Goal: Information Seeking & Learning: Understand process/instructions

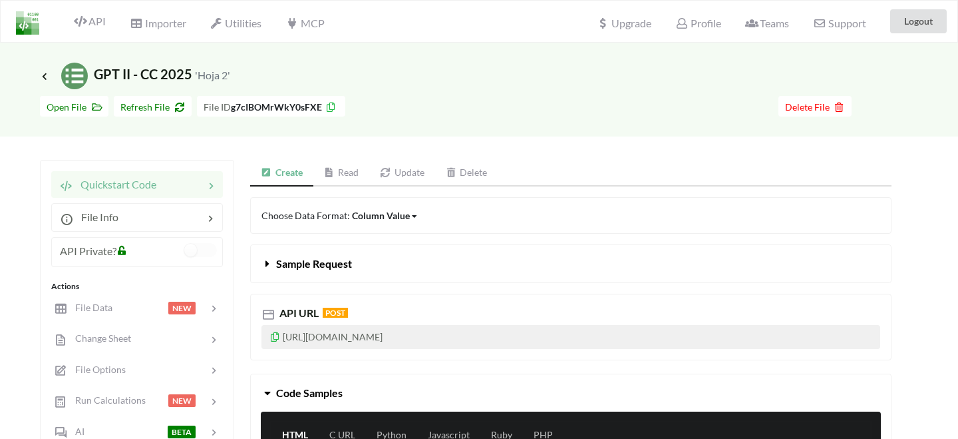
click at [299, 172] on link "Create" at bounding box center [281, 173] width 63 height 27
click at [810, 104] on span "Delete File" at bounding box center [815, 106] width 60 height 11
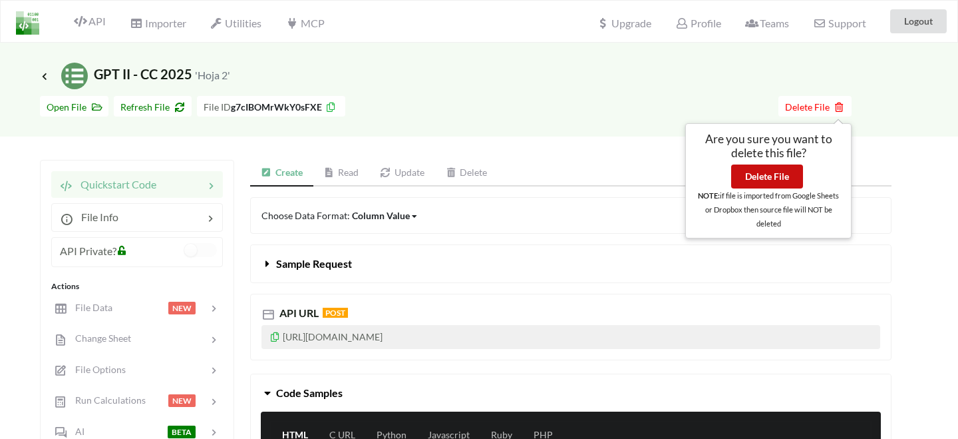
click at [773, 182] on button "Delete File" at bounding box center [767, 176] width 72 height 24
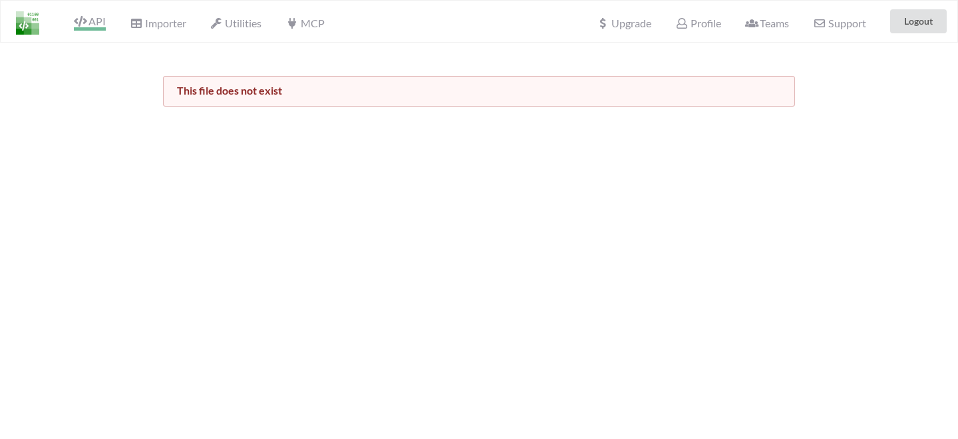
click at [90, 23] on span "API" at bounding box center [90, 23] width 32 height 16
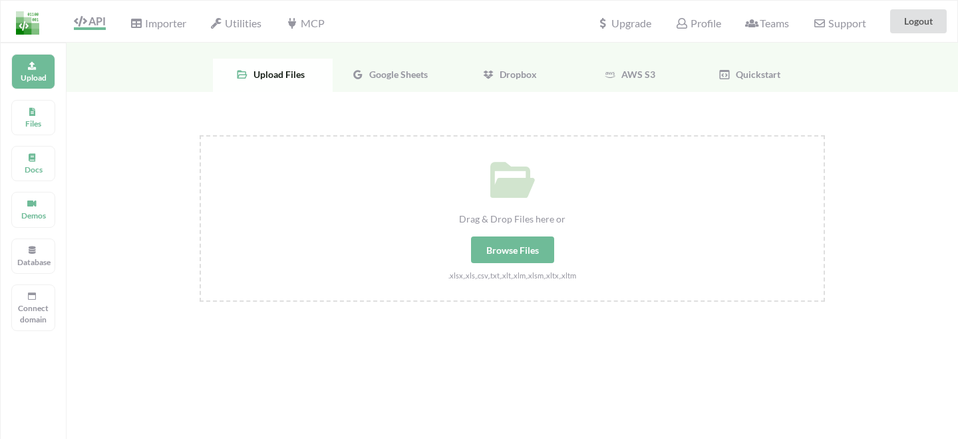
click at [390, 66] on div "Google Sheets" at bounding box center [393, 75] width 120 height 33
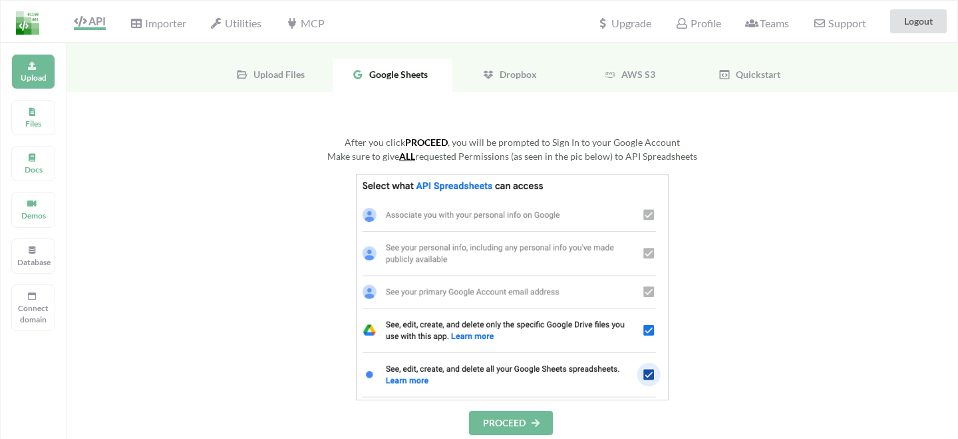
click at [512, 415] on button "PROCEED" at bounding box center [511, 423] width 84 height 24
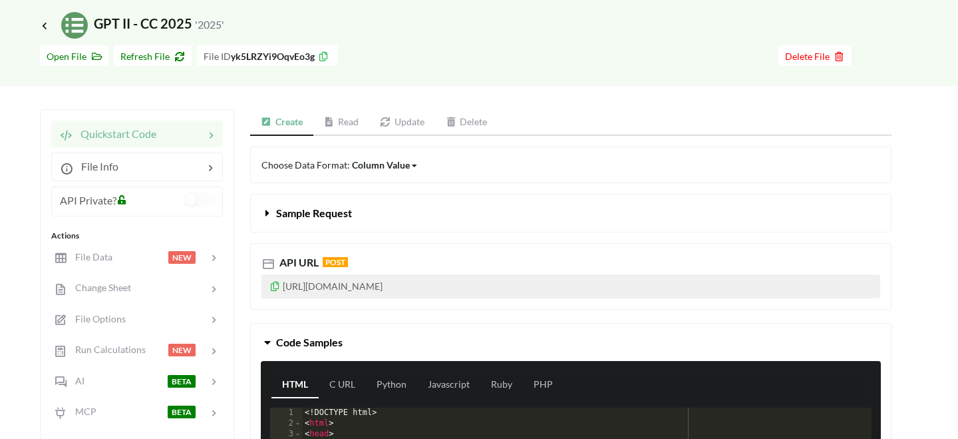
scroll to position [57, 0]
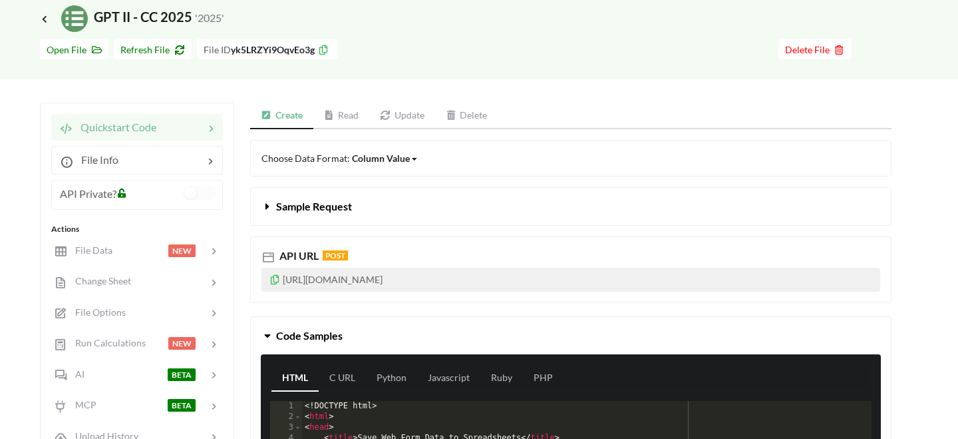
click at [341, 114] on link "Read" at bounding box center [341, 115] width 57 height 27
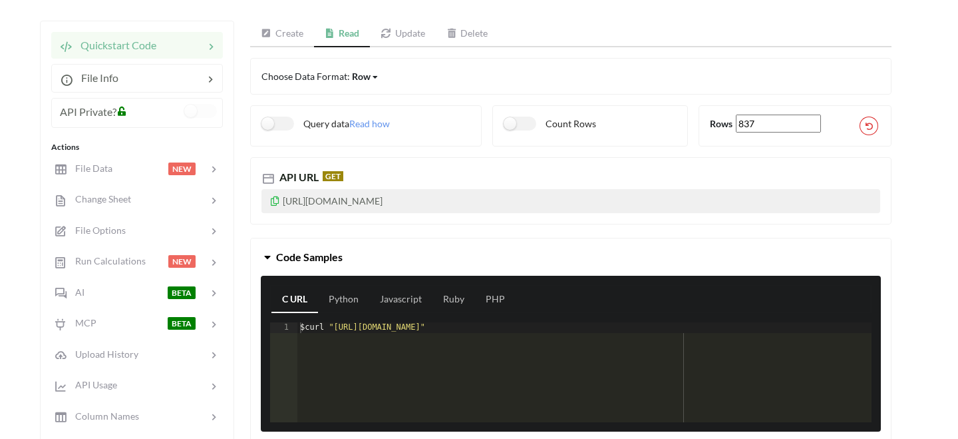
scroll to position [144, 0]
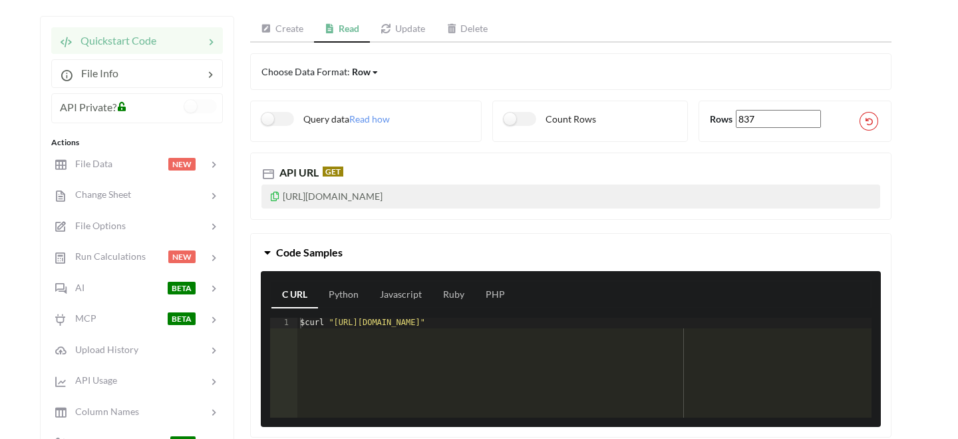
click at [361, 72] on div "Row" at bounding box center [361, 72] width 19 height 14
click at [362, 69] on div "Row" at bounding box center [361, 72] width 19 height 14
click at [276, 196] on icon at bounding box center [275, 194] width 11 height 9
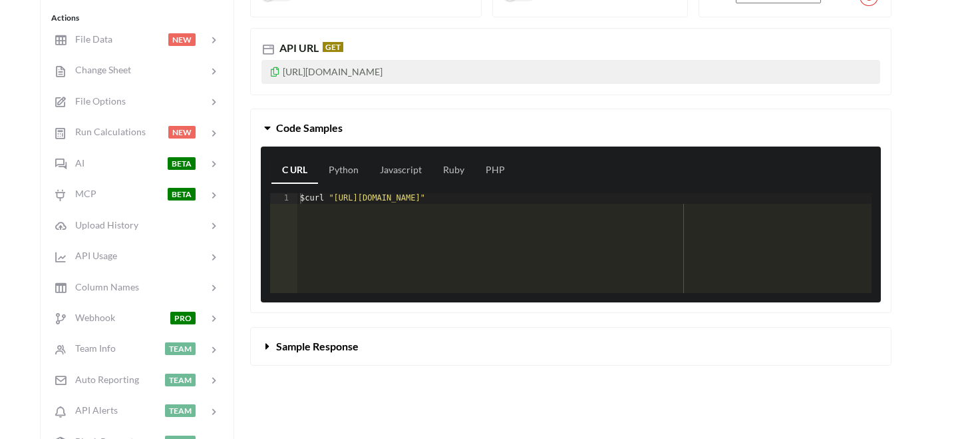
scroll to position [313, 0]
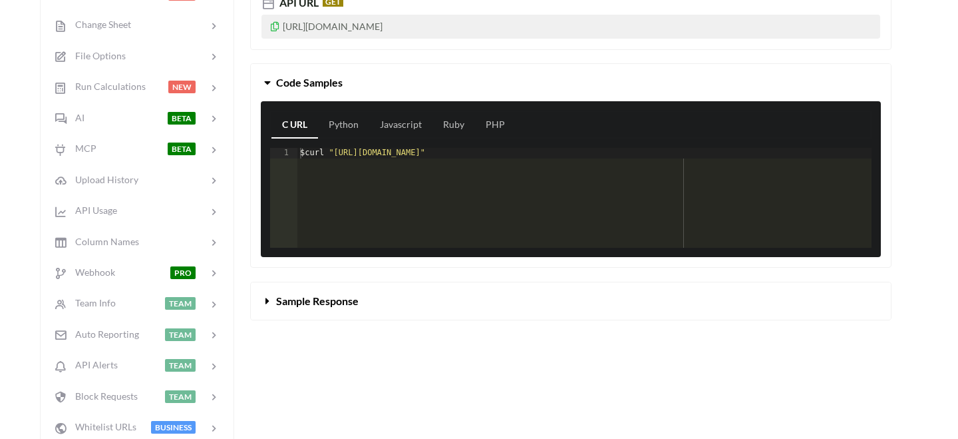
click at [322, 301] on span "Sample Response" at bounding box center [317, 300] width 83 height 13
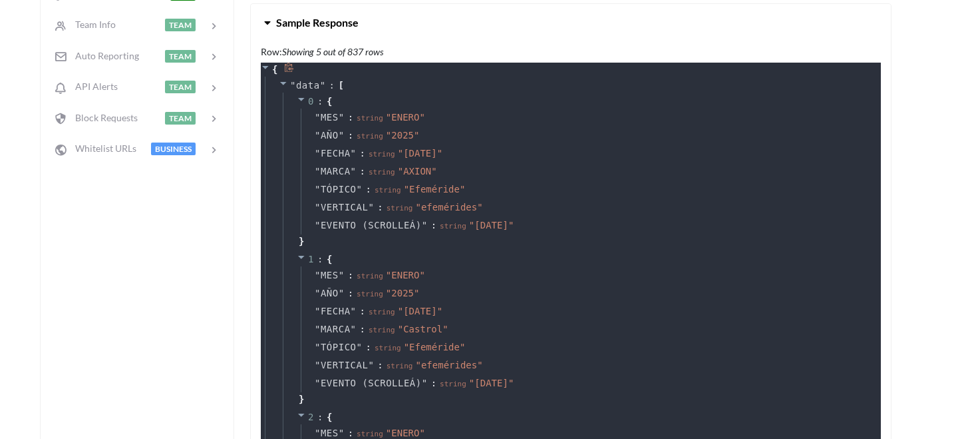
scroll to position [595, 0]
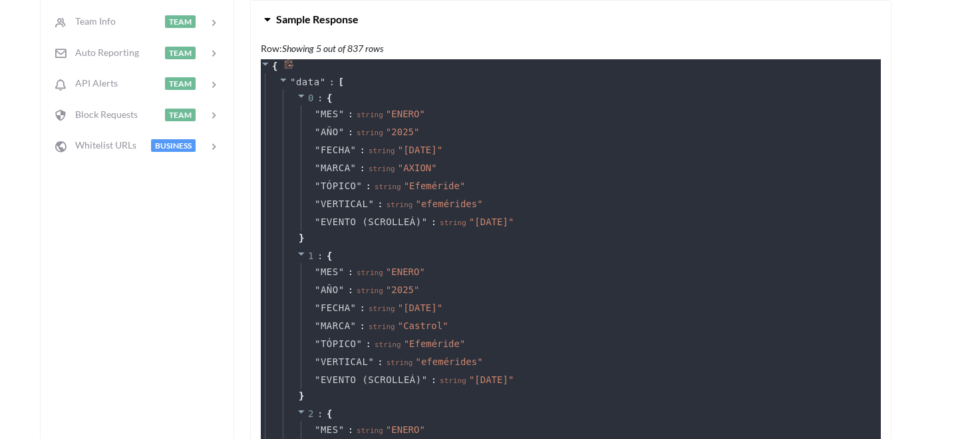
click at [295, 81] on span """ at bounding box center [293, 82] width 6 height 11
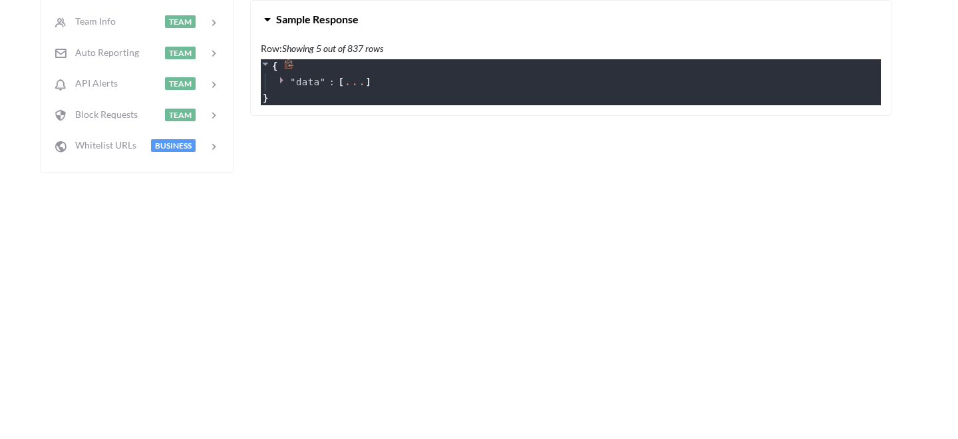
click at [295, 81] on span """ at bounding box center [293, 82] width 6 height 11
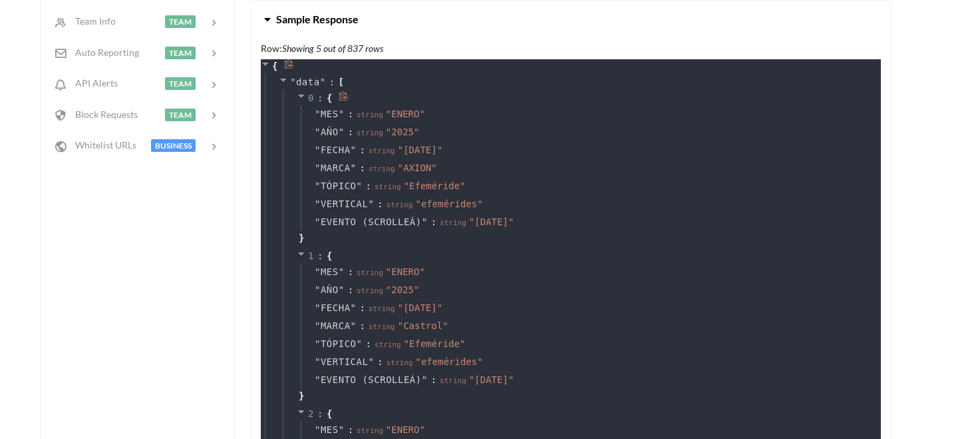
click at [344, 95] on icon at bounding box center [344, 96] width 10 height 10
click at [356, 81] on icon at bounding box center [355, 79] width 9 height 9
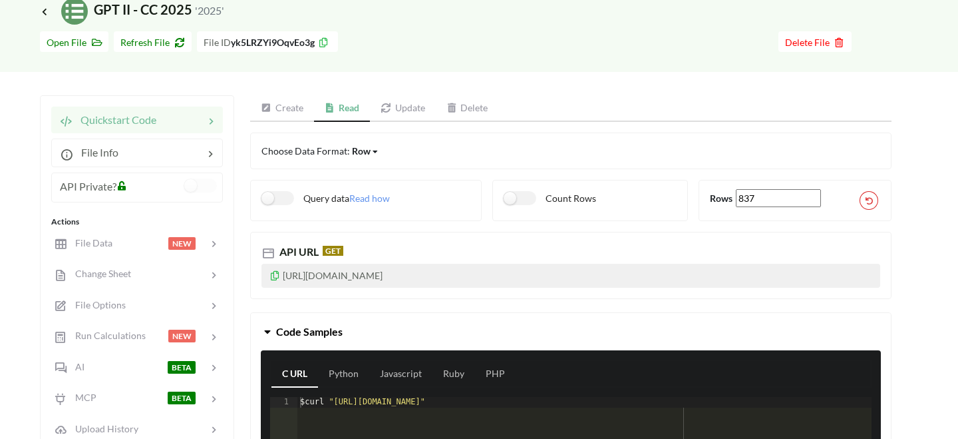
scroll to position [59, 0]
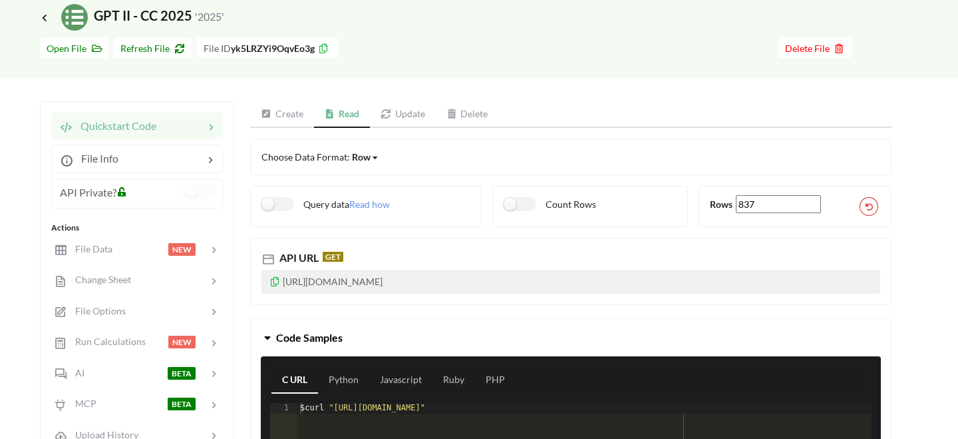
click at [373, 158] on icon at bounding box center [375, 158] width 5 height 8
click at [387, 198] on span "Column" at bounding box center [379, 201] width 33 height 11
click at [363, 158] on div "Column" at bounding box center [368, 157] width 33 height 14
click at [407, 154] on div "Choose Data Format: Column Row Column Matrix" at bounding box center [571, 157] width 619 height 14
click at [272, 280] on icon at bounding box center [275, 279] width 11 height 9
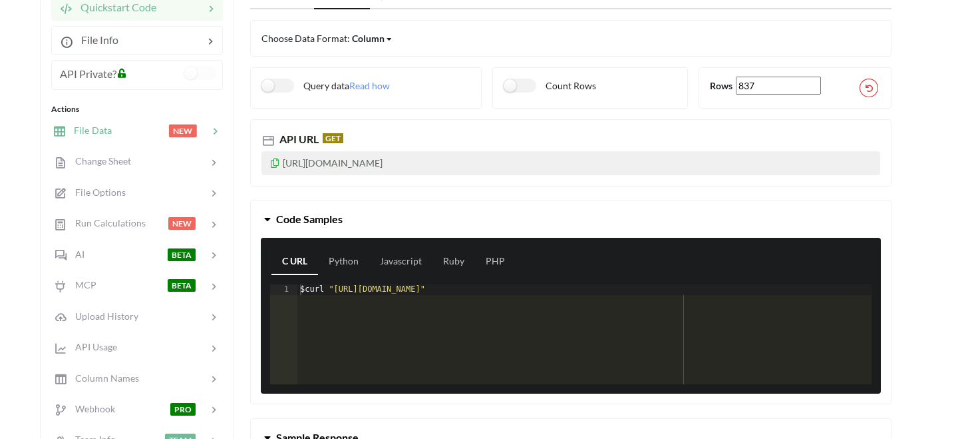
scroll to position [0, 0]
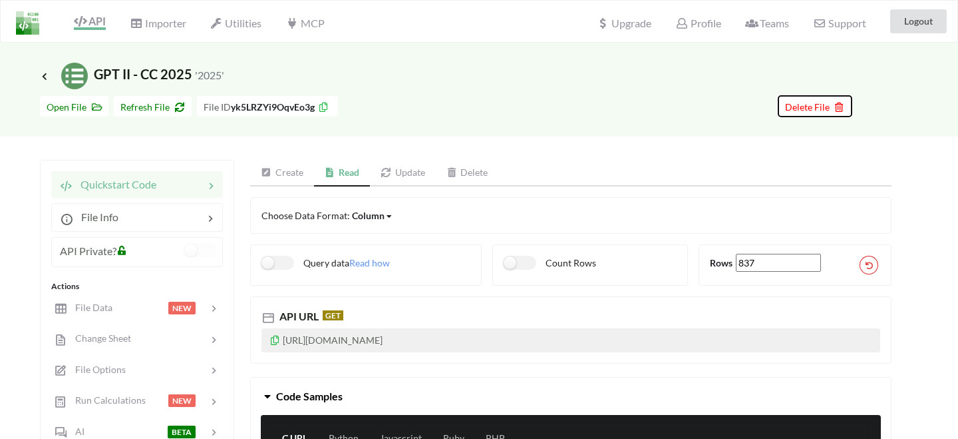
click at [835, 107] on icon at bounding box center [837, 104] width 11 height 9
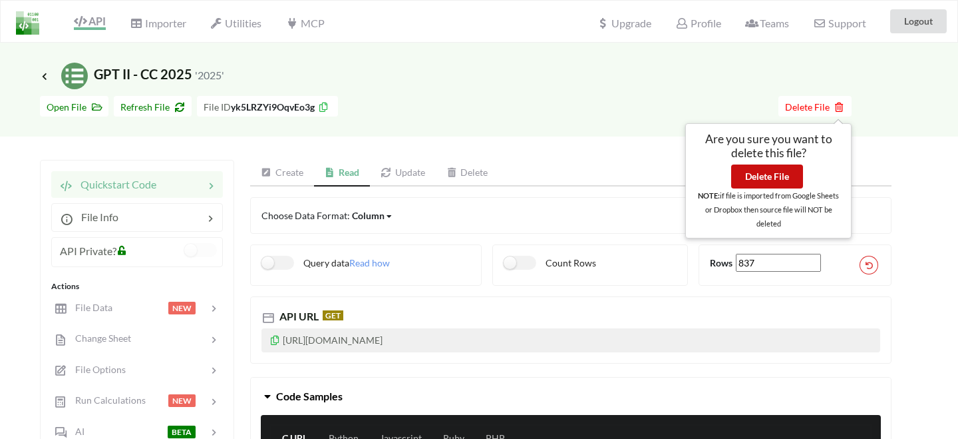
click at [785, 175] on button "Delete File" at bounding box center [767, 176] width 72 height 24
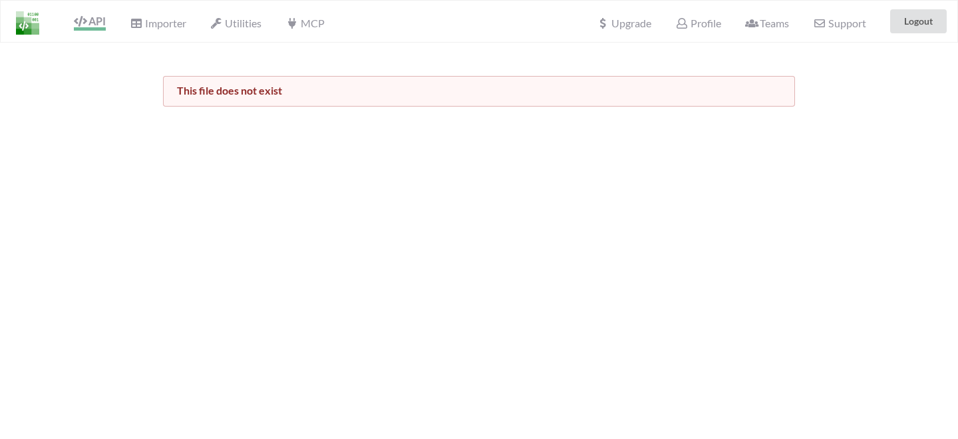
click at [91, 22] on span "API" at bounding box center [90, 23] width 32 height 16
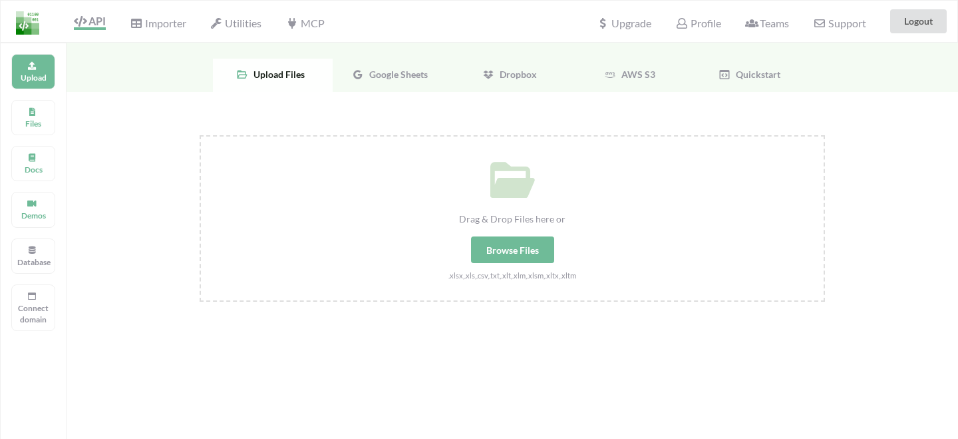
click at [395, 71] on span "Google Sheets" at bounding box center [396, 74] width 64 height 11
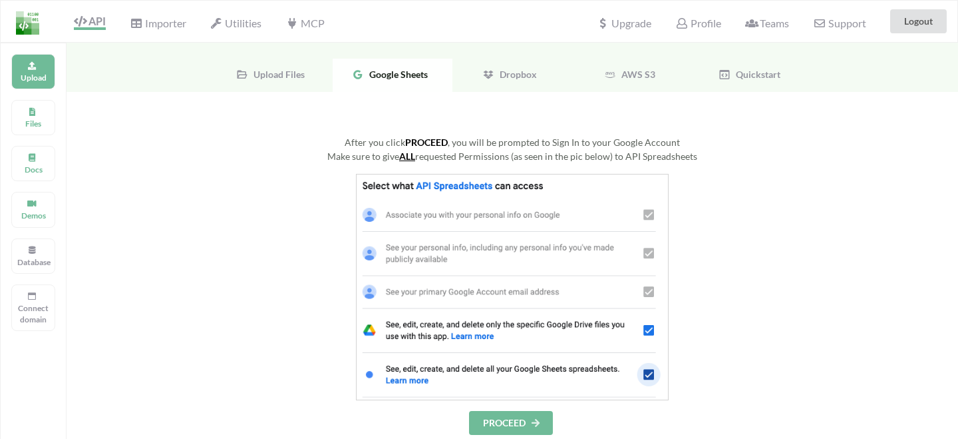
click at [502, 417] on button "PROCEED" at bounding box center [511, 423] width 84 height 24
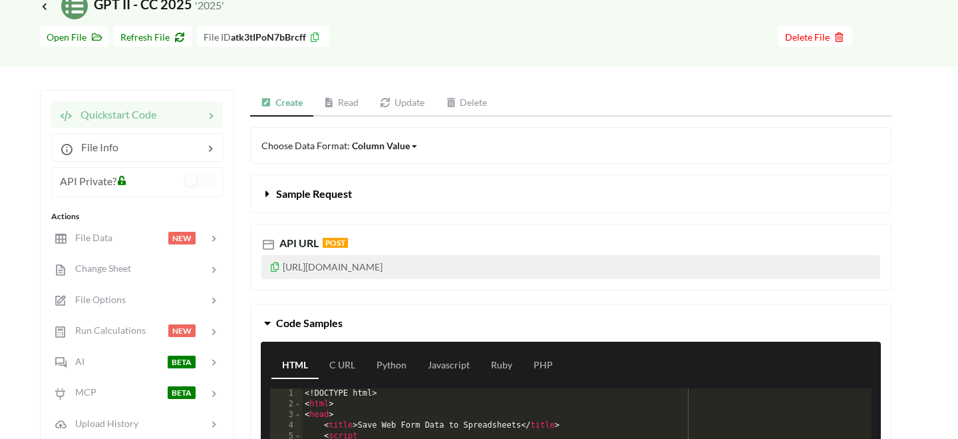
scroll to position [79, 0]
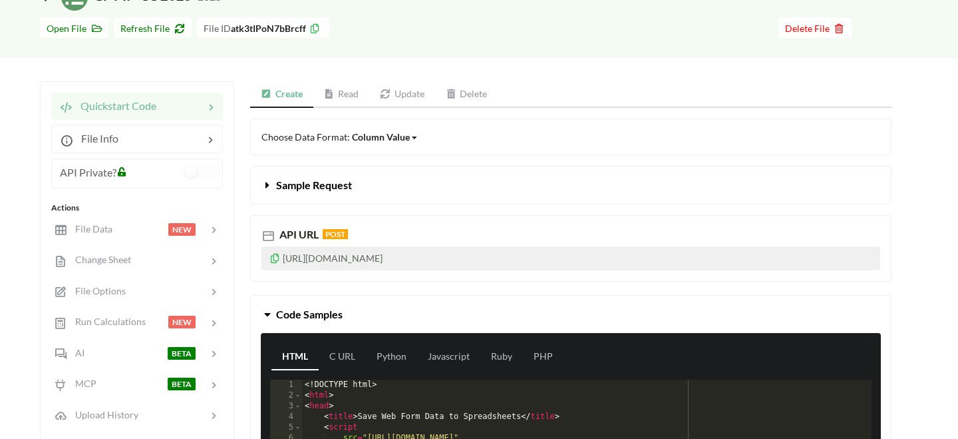
click at [405, 136] on div "Column Value" at bounding box center [381, 137] width 58 height 14
click at [405, 182] on div "Row" at bounding box center [392, 182] width 79 height 24
click at [413, 220] on div "API URL POST https://api.apispreadsheets.com/data/atk3tIPoN7bBrcff/" at bounding box center [571, 248] width 642 height 67
click at [273, 259] on icon at bounding box center [275, 256] width 11 height 9
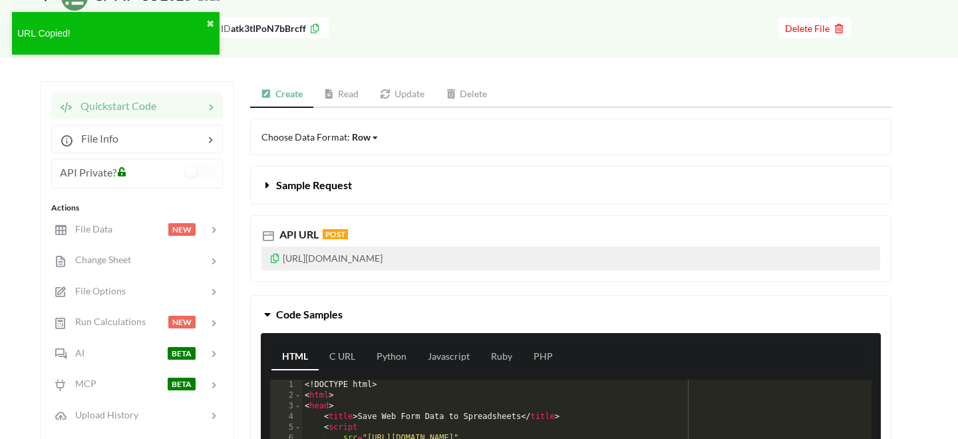
click at [373, 187] on button "Sample Request" at bounding box center [571, 184] width 640 height 37
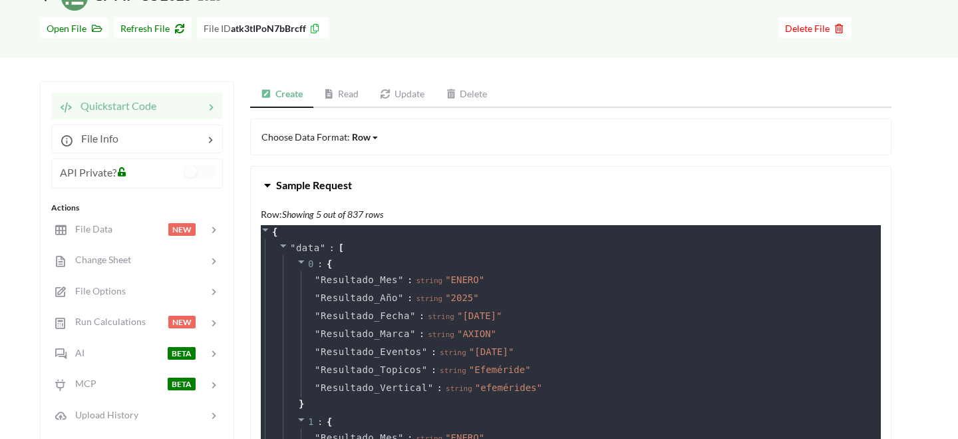
click at [373, 187] on button "Sample Request" at bounding box center [571, 184] width 640 height 37
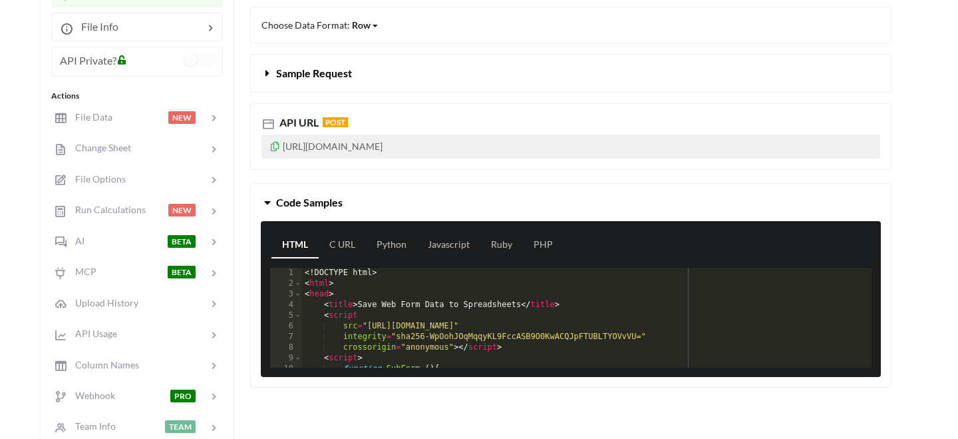
scroll to position [216, 0]
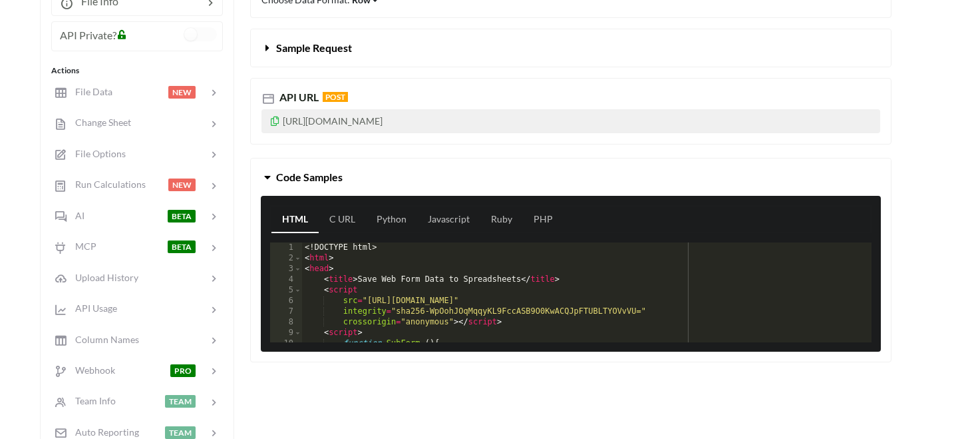
click at [307, 170] on span "Code Samples" at bounding box center [309, 176] width 67 height 13
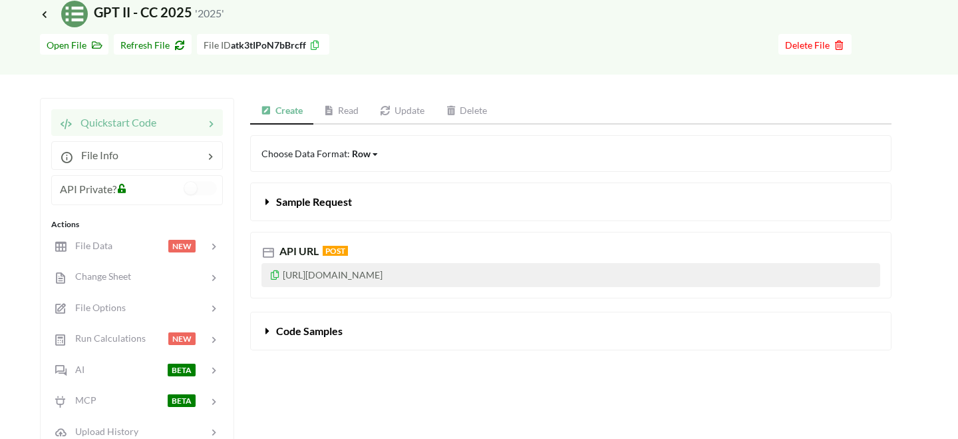
scroll to position [49, 0]
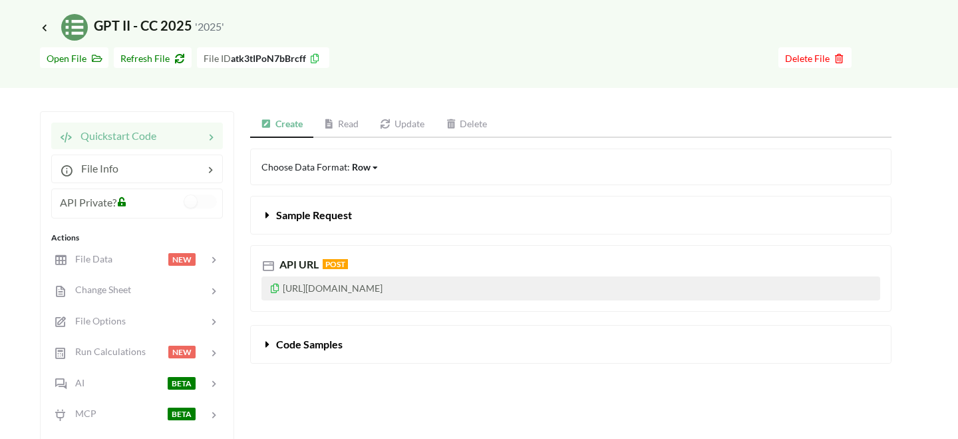
click at [363, 172] on div "Row" at bounding box center [361, 167] width 19 height 14
click at [373, 188] on span "Column Value" at bounding box center [392, 187] width 59 height 11
click at [355, 167] on div "Column Value" at bounding box center [381, 167] width 58 height 14
click at [372, 234] on span "Column" at bounding box center [379, 235] width 33 height 11
click at [340, 123] on link "Read" at bounding box center [341, 124] width 57 height 27
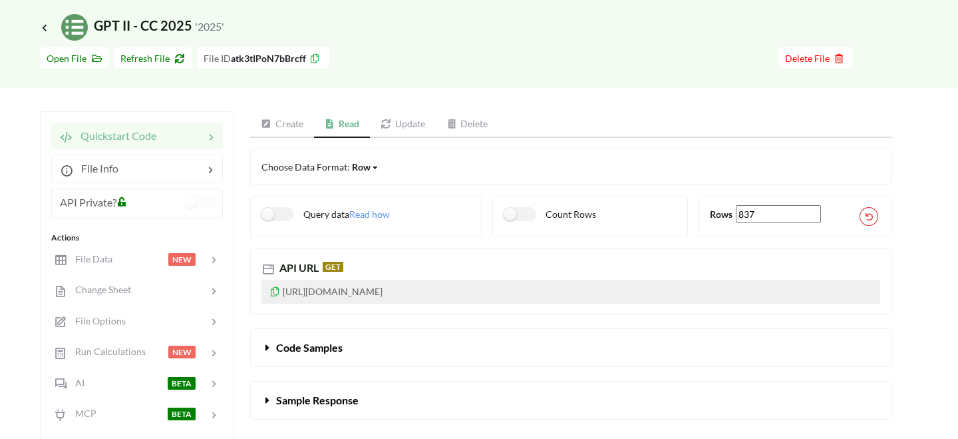
click at [358, 170] on div "Row" at bounding box center [361, 167] width 19 height 14
click at [377, 190] on span "Row" at bounding box center [372, 187] width 19 height 11
click at [373, 164] on icon at bounding box center [375, 168] width 5 height 8
click at [383, 204] on div "Column" at bounding box center [380, 212] width 55 height 24
click at [586, 288] on p "[URL][DOMAIN_NAME]" at bounding box center [571, 292] width 619 height 24
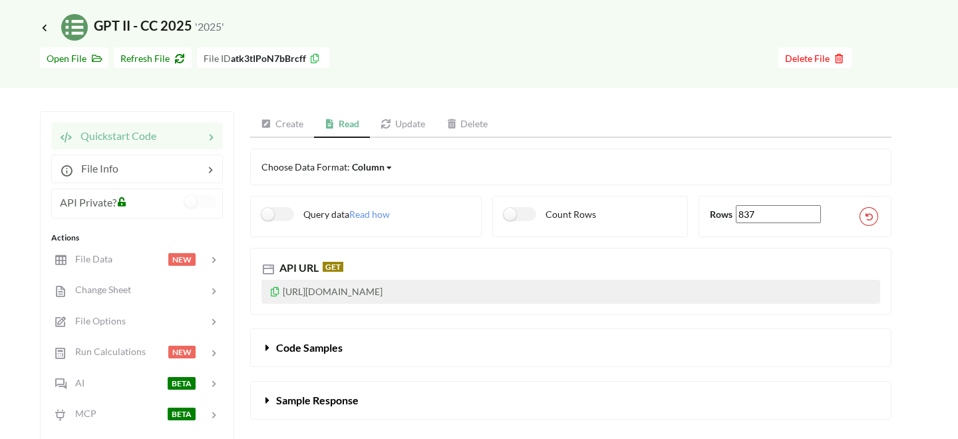
click at [586, 288] on p "[URL][DOMAIN_NAME]" at bounding box center [571, 292] width 619 height 24
click at [372, 170] on div "Column" at bounding box center [368, 167] width 33 height 14
click at [382, 183] on div "Row" at bounding box center [380, 188] width 54 height 24
click at [272, 294] on icon at bounding box center [275, 289] width 11 height 9
click at [201, 201] on label at bounding box center [200, 201] width 33 height 14
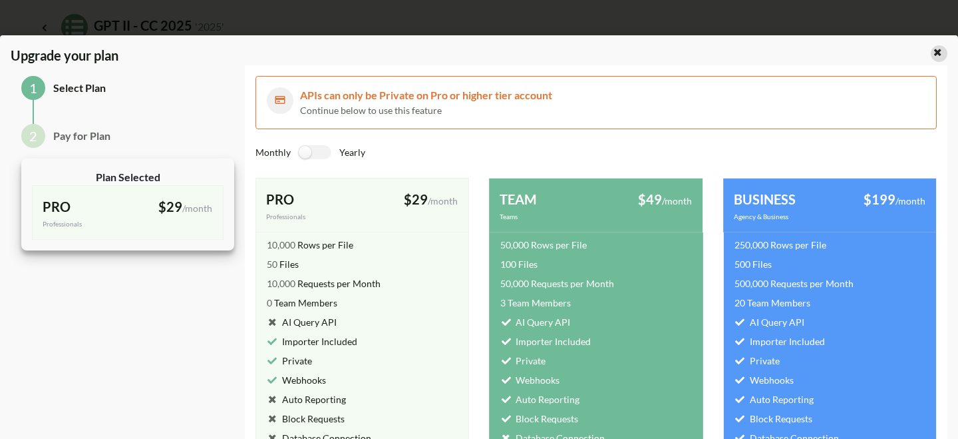
click at [932, 51] on icon at bounding box center [937, 50] width 11 height 9
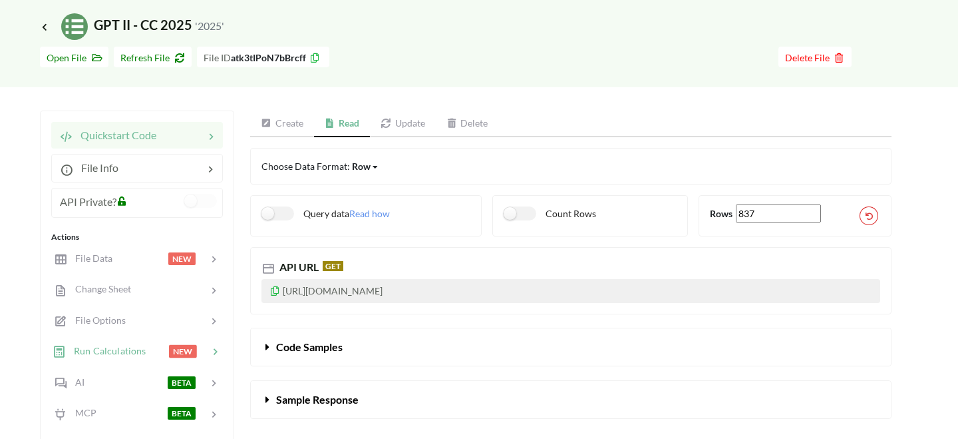
scroll to position [53, 0]
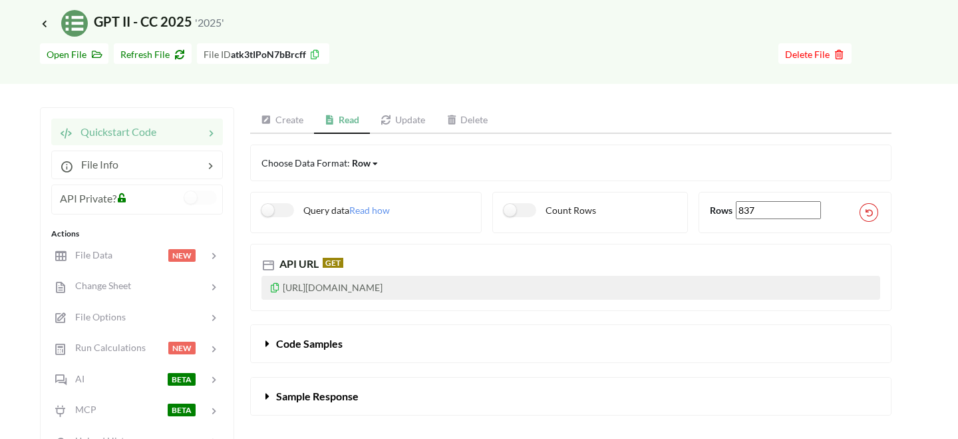
click at [288, 126] on link "Create" at bounding box center [282, 120] width 64 height 27
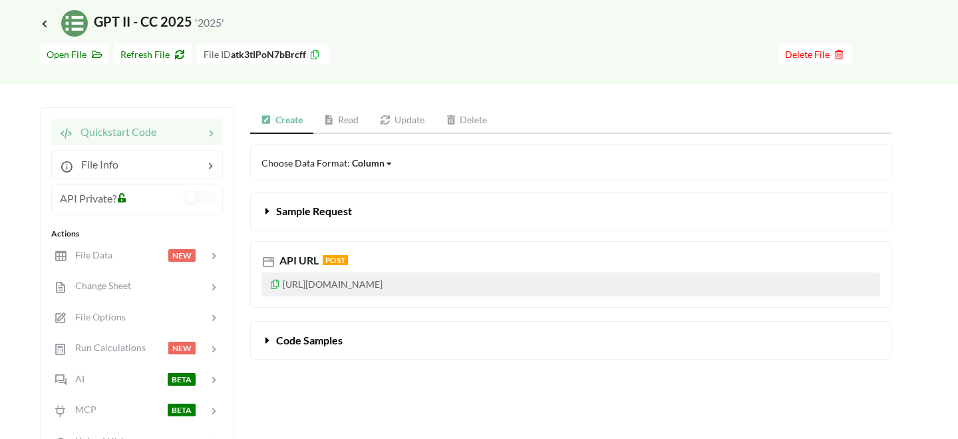
click at [335, 121] on icon at bounding box center [329, 119] width 11 height 9
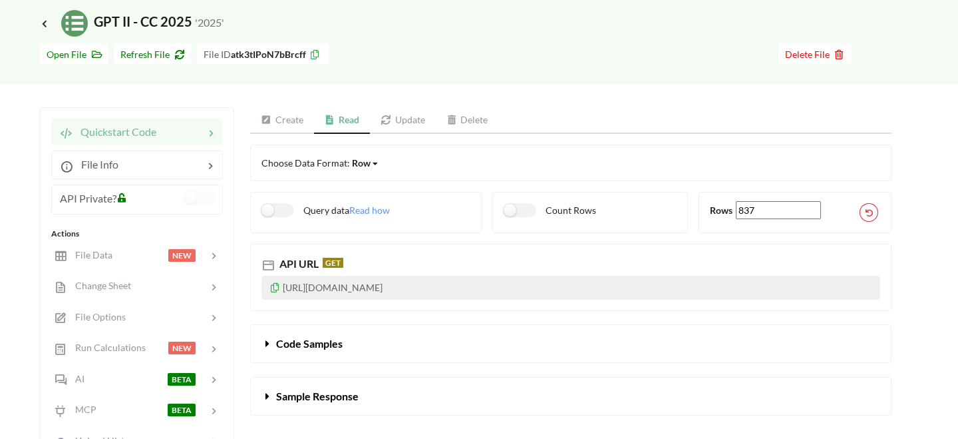
click at [294, 115] on link "Create" at bounding box center [282, 120] width 64 height 27
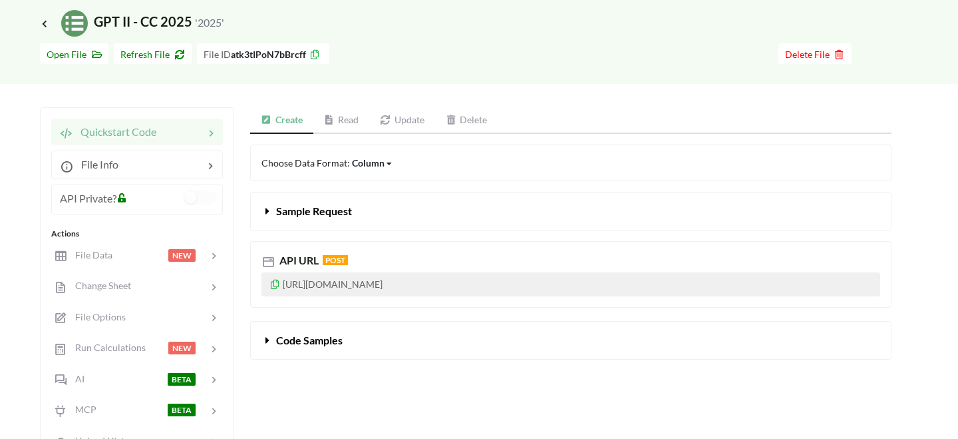
click at [365, 164] on div "Column" at bounding box center [368, 163] width 33 height 14
click at [385, 204] on div "Row" at bounding box center [393, 208] width 80 height 24
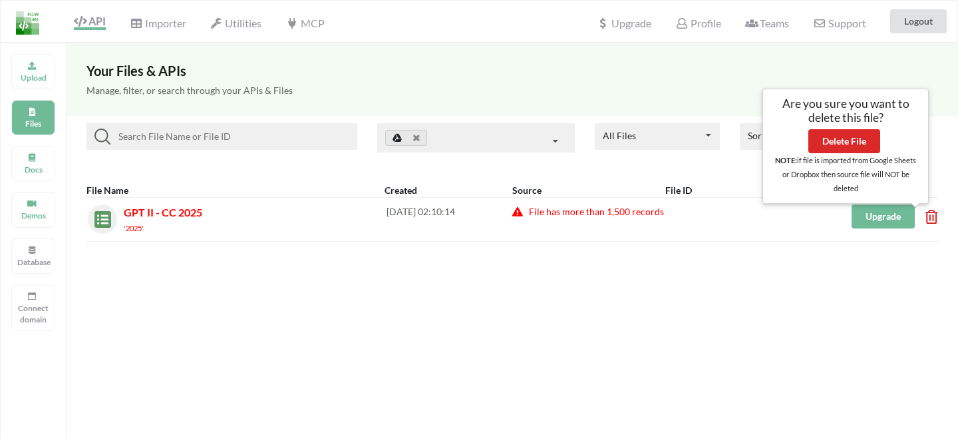
click at [343, 315] on div "Your Files & APIs Manage, filter, or search through your APIs & Files All Files…" at bounding box center [513, 262] width 892 height 439
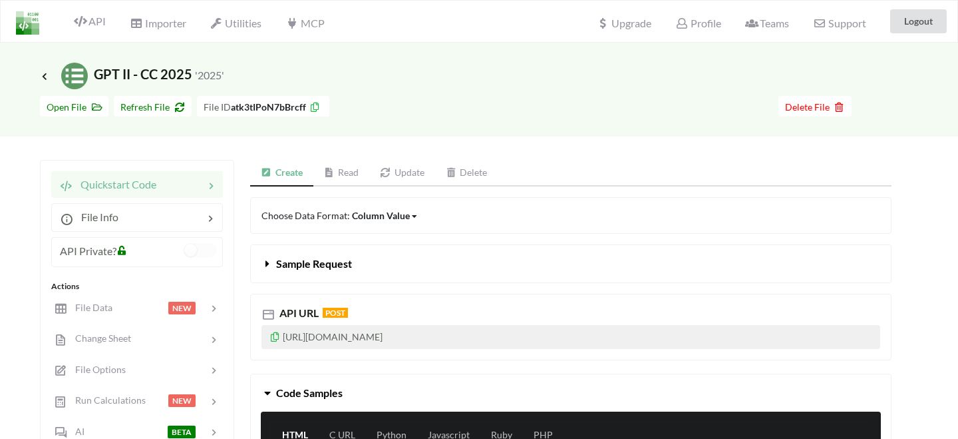
click at [375, 212] on div "Column Value" at bounding box center [381, 215] width 58 height 14
click at [384, 256] on div "Row" at bounding box center [392, 261] width 79 height 24
click at [360, 221] on div "Row" at bounding box center [361, 215] width 19 height 14
click at [376, 284] on span "Column" at bounding box center [379, 284] width 33 height 11
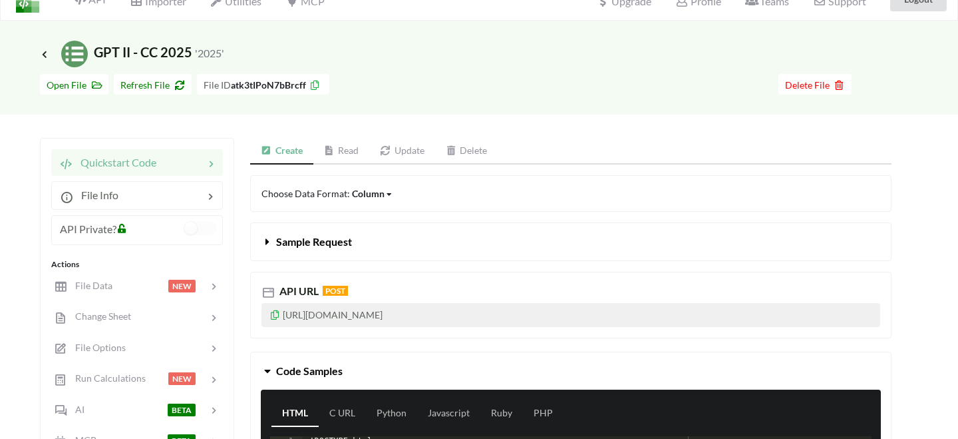
scroll to position [3, 0]
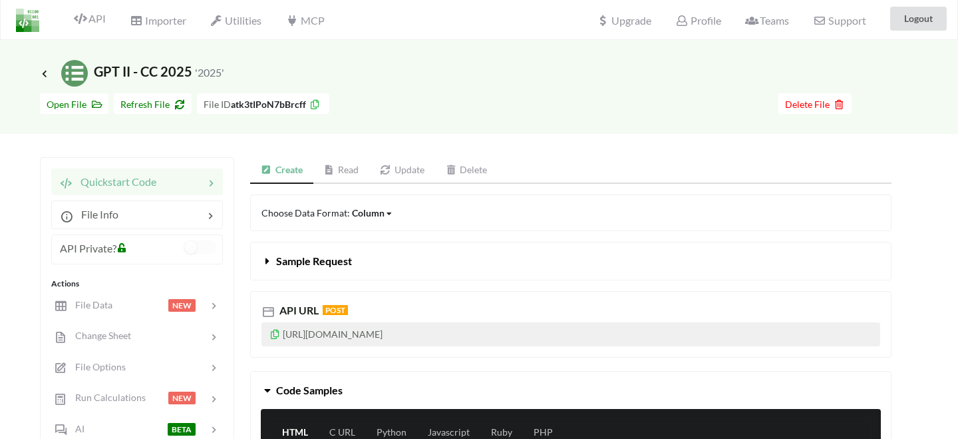
click at [401, 175] on link "Update" at bounding box center [402, 170] width 66 height 27
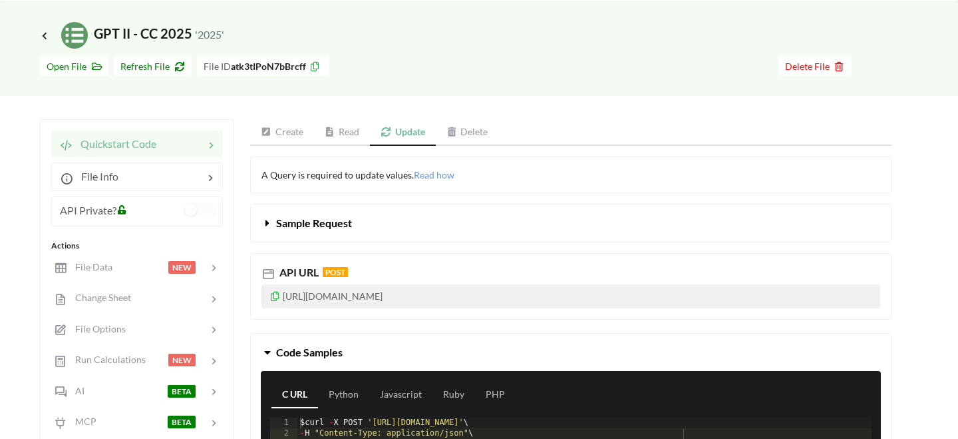
scroll to position [0, 0]
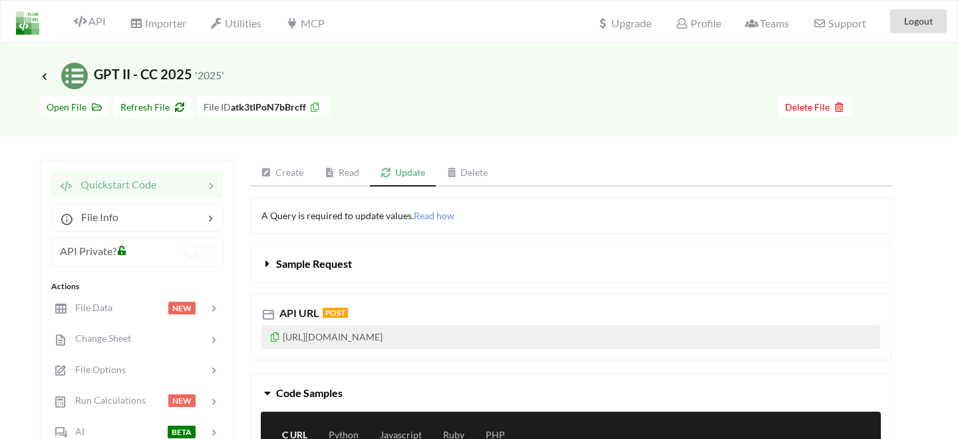
click at [348, 186] on link "Read" at bounding box center [342, 173] width 57 height 27
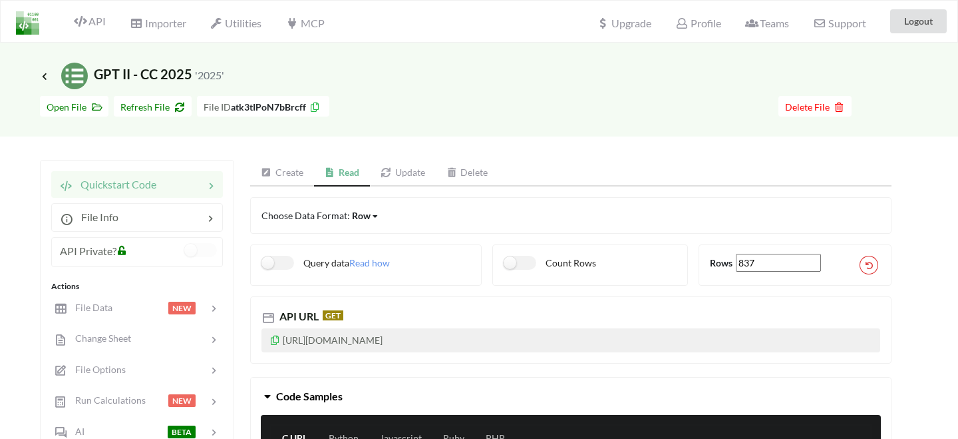
click at [369, 218] on div "Row Row Column Matrix" at bounding box center [365, 215] width 27 height 14
click at [383, 260] on span "Column" at bounding box center [379, 260] width 33 height 11
click at [278, 262] on label "Query data" at bounding box center [306, 263] width 88 height 14
click at [272, 338] on icon at bounding box center [275, 337] width 11 height 9
click at [288, 262] on label "Query data" at bounding box center [306, 263] width 88 height 14
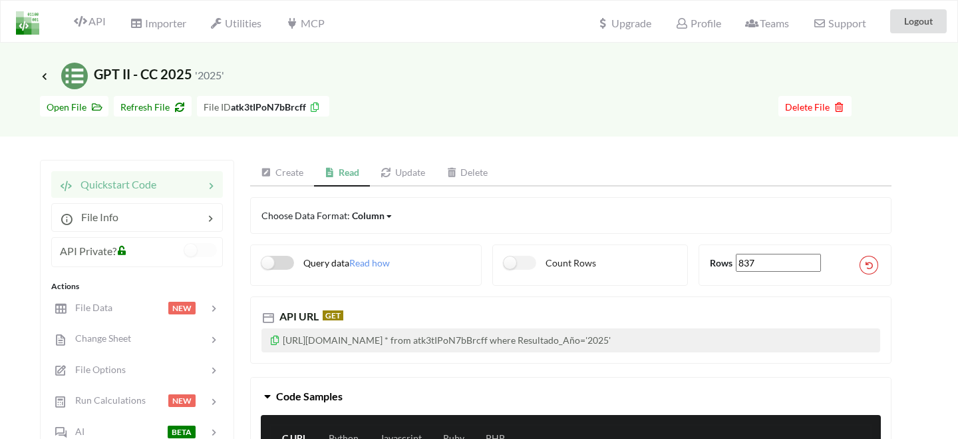
checkbox input "false"
click at [367, 217] on div "Column" at bounding box center [368, 215] width 33 height 14
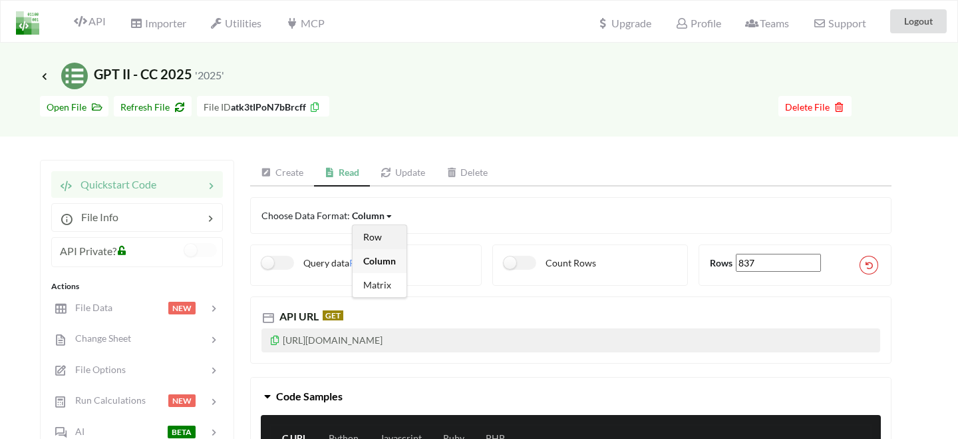
click at [376, 238] on span "Row" at bounding box center [372, 236] width 19 height 11
click at [182, 186] on div at bounding box center [180, 184] width 48 height 16
click at [91, 27] on span "API" at bounding box center [90, 23] width 32 height 16
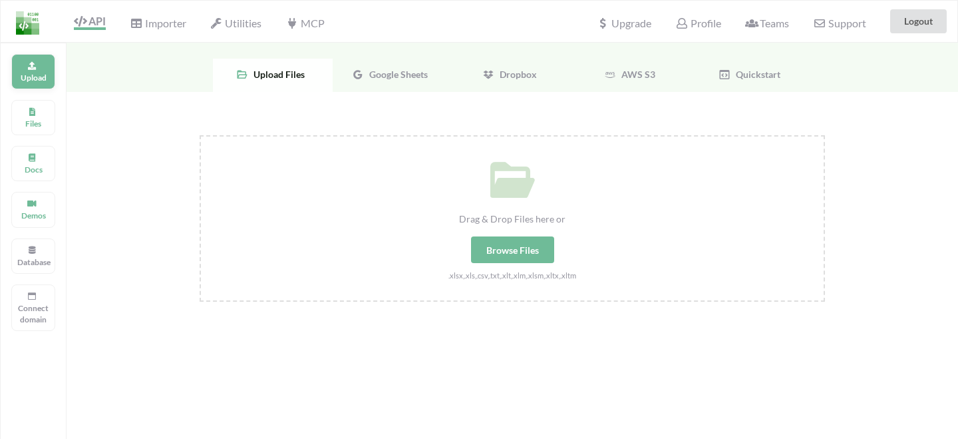
click at [38, 77] on p "Upload" at bounding box center [33, 77] width 32 height 11
click at [383, 79] on span "Google Sheets" at bounding box center [396, 74] width 64 height 11
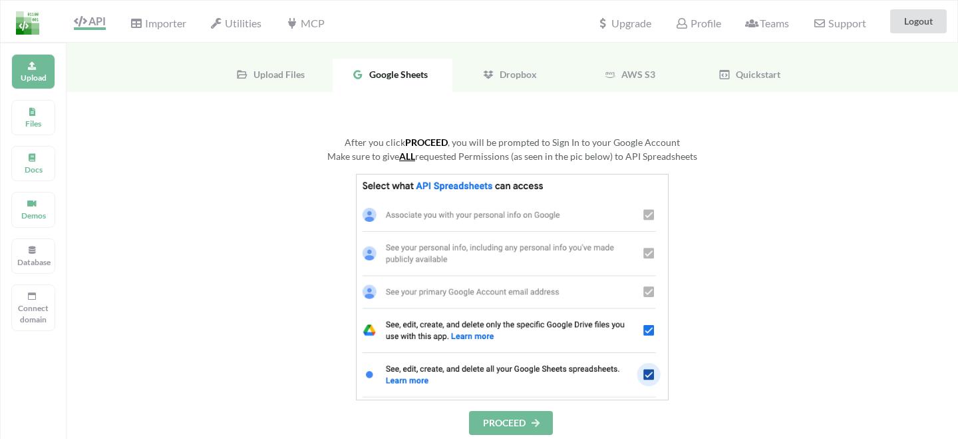
click at [522, 419] on button "PROCEED" at bounding box center [511, 423] width 84 height 24
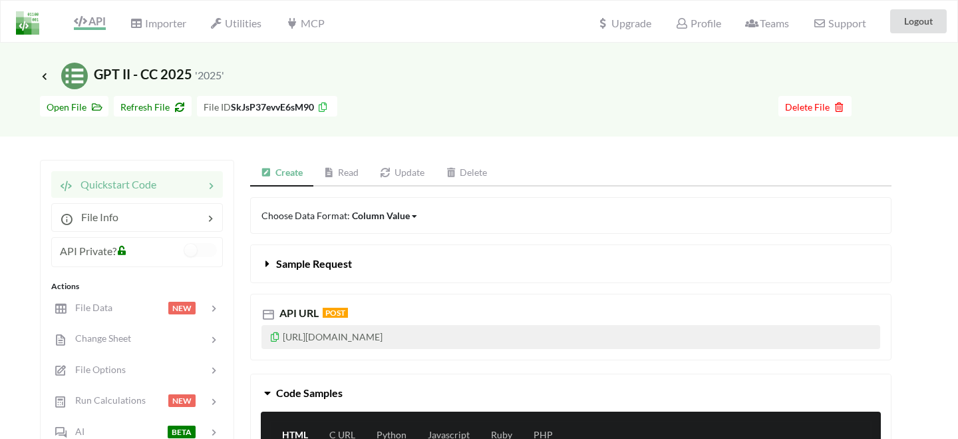
click at [339, 178] on link "Read" at bounding box center [341, 173] width 57 height 27
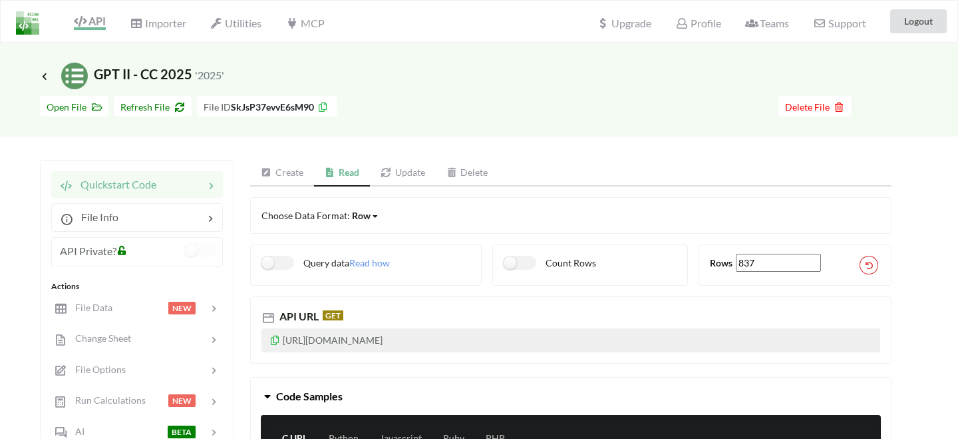
click at [275, 341] on icon at bounding box center [275, 337] width 11 height 9
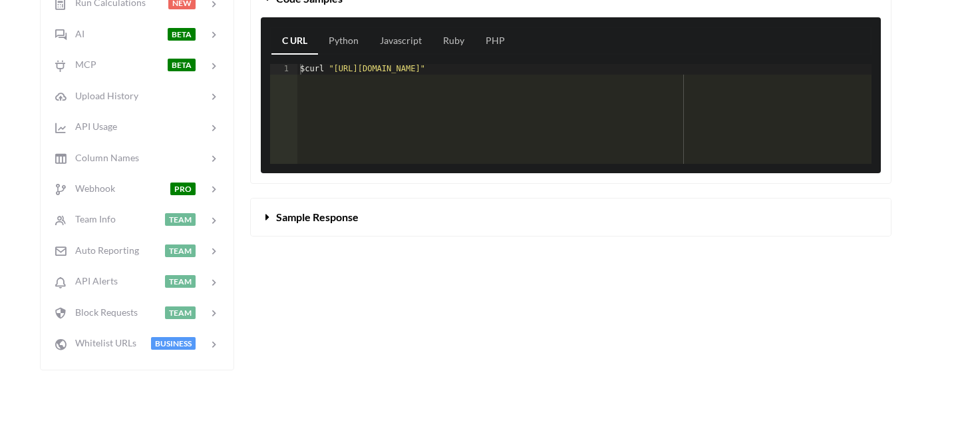
scroll to position [308, 0]
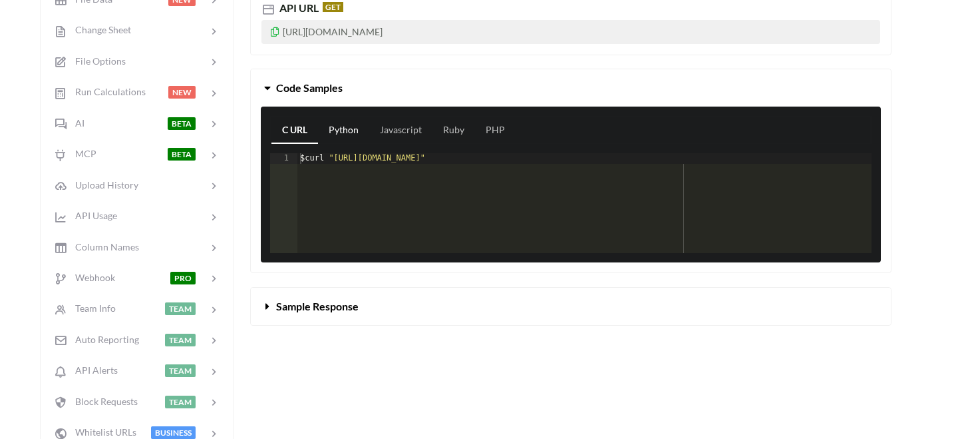
click at [355, 126] on link "Python" at bounding box center [343, 130] width 51 height 27
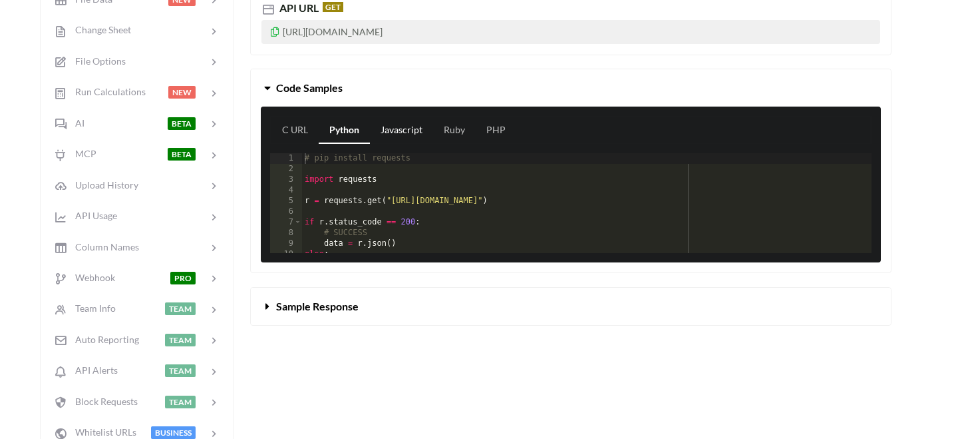
click at [401, 130] on link "Javascript" at bounding box center [401, 130] width 63 height 27
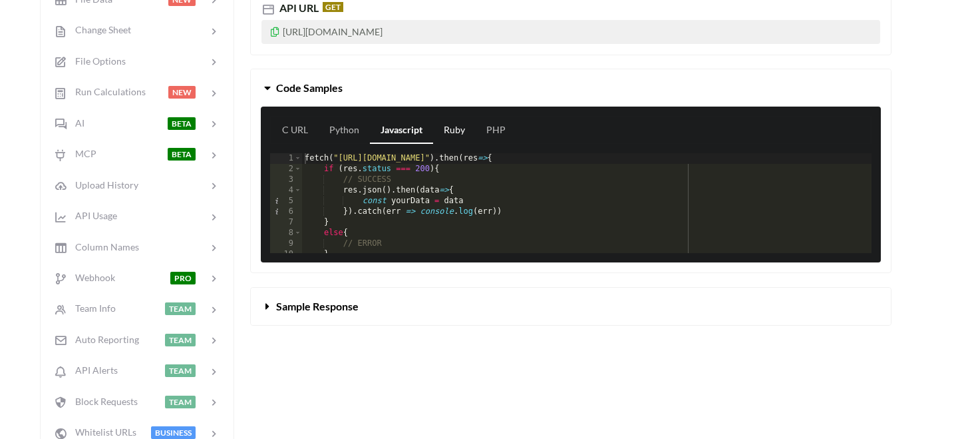
click at [438, 127] on link "Ruby" at bounding box center [454, 130] width 43 height 27
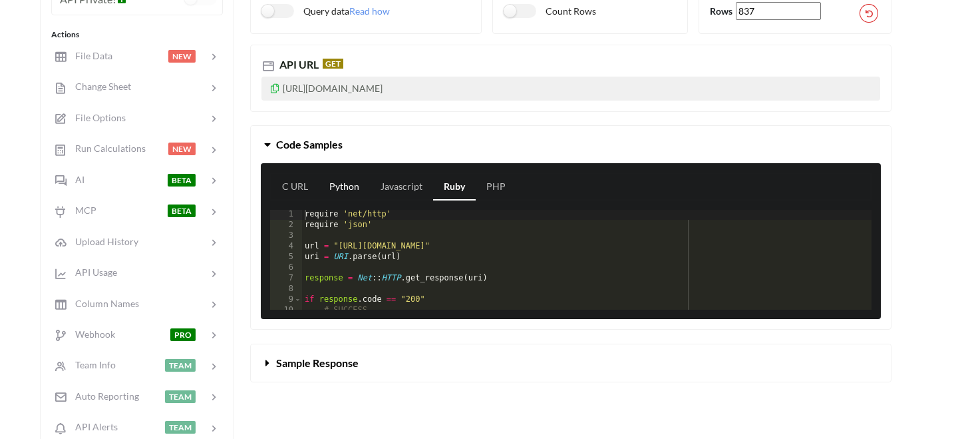
scroll to position [245, 0]
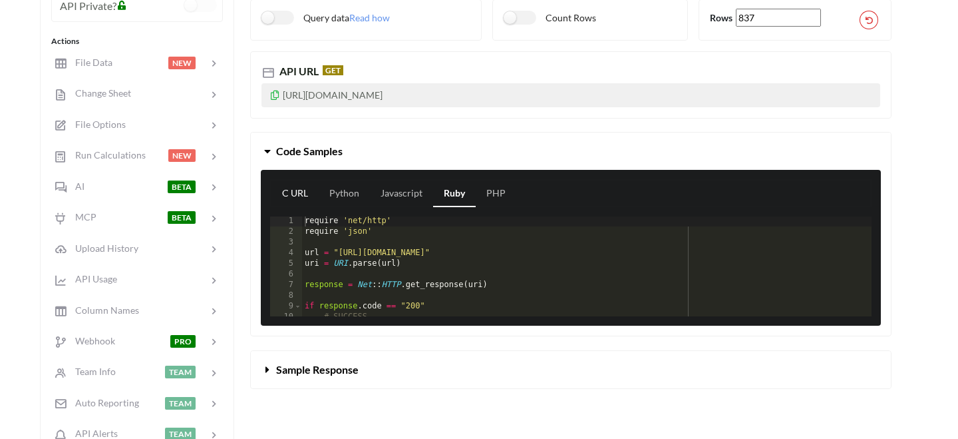
click at [301, 193] on link "C URL" at bounding box center [295, 193] width 47 height 27
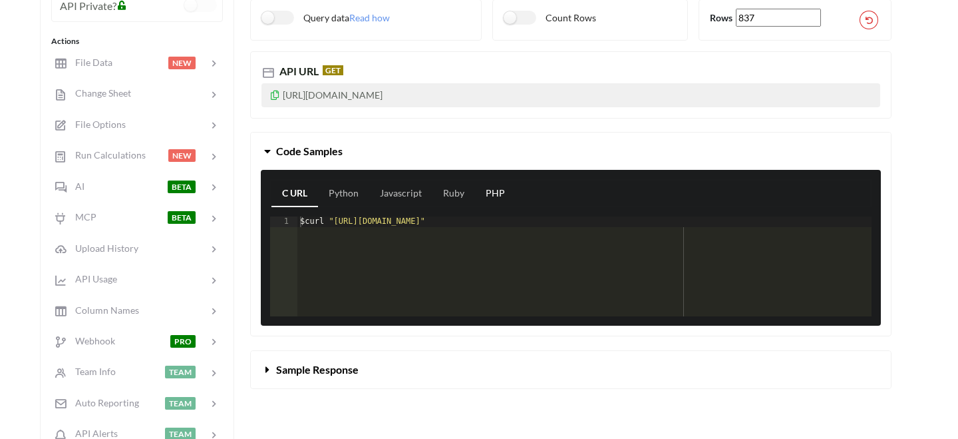
click at [492, 193] on link "PHP" at bounding box center [495, 193] width 41 height 27
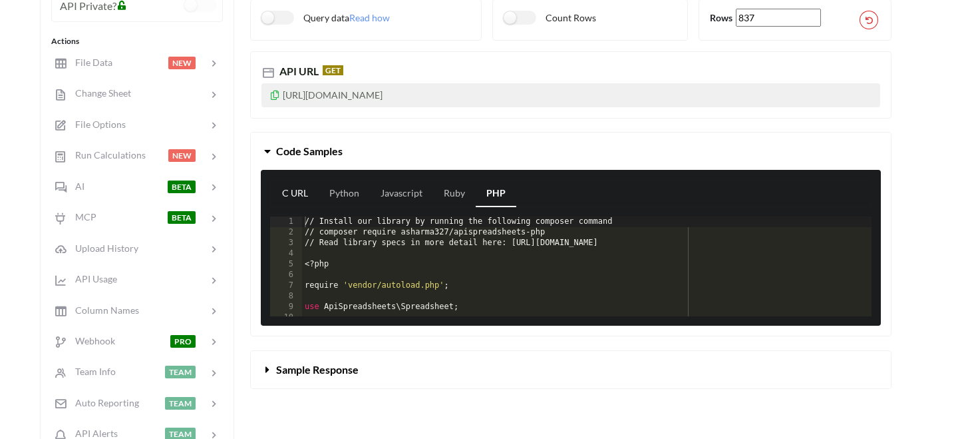
click at [301, 192] on link "C URL" at bounding box center [295, 193] width 47 height 27
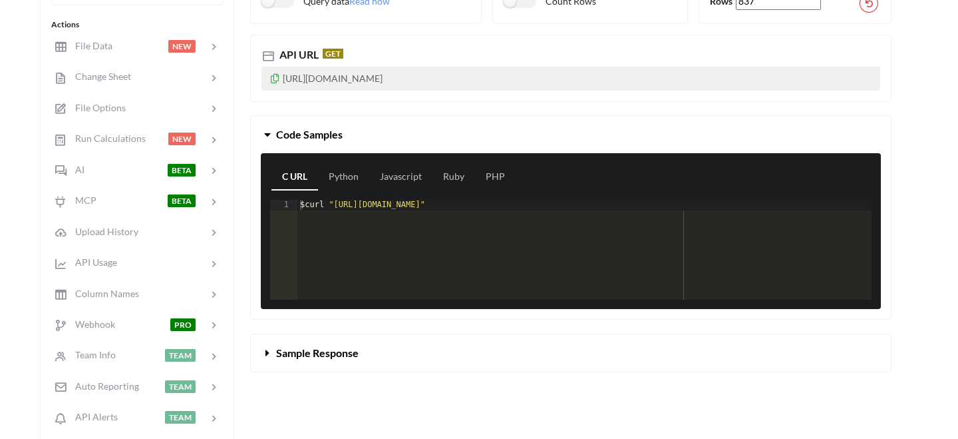
scroll to position [282, 0]
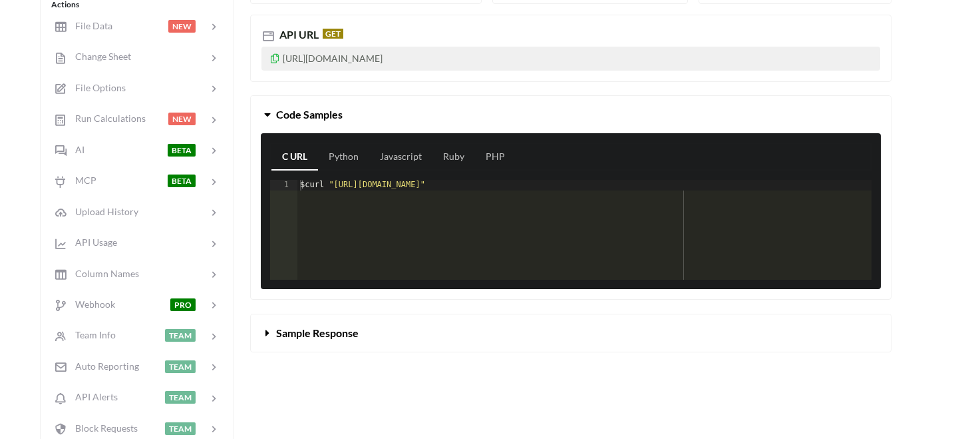
click at [319, 331] on span "Sample Response" at bounding box center [317, 332] width 83 height 13
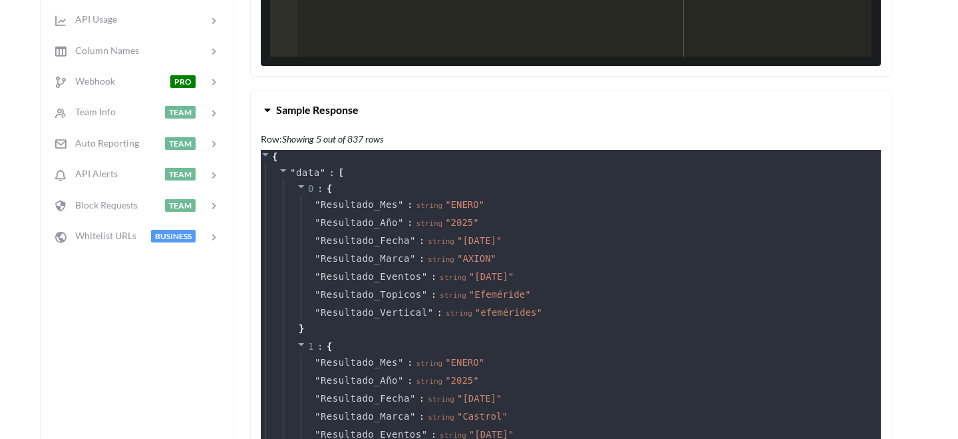
scroll to position [524, 0]
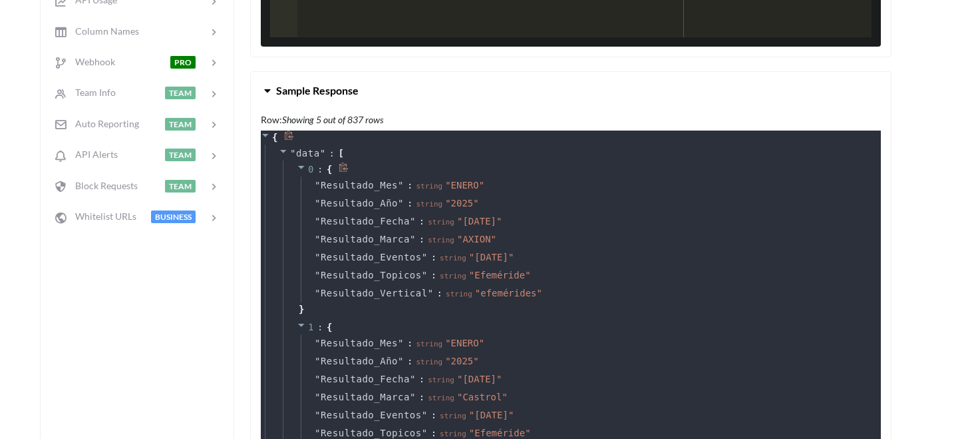
click at [342, 168] on icon at bounding box center [344, 167] width 10 height 10
click at [345, 165] on icon at bounding box center [344, 167] width 10 height 10
